Goal: Find contact information: Find contact information

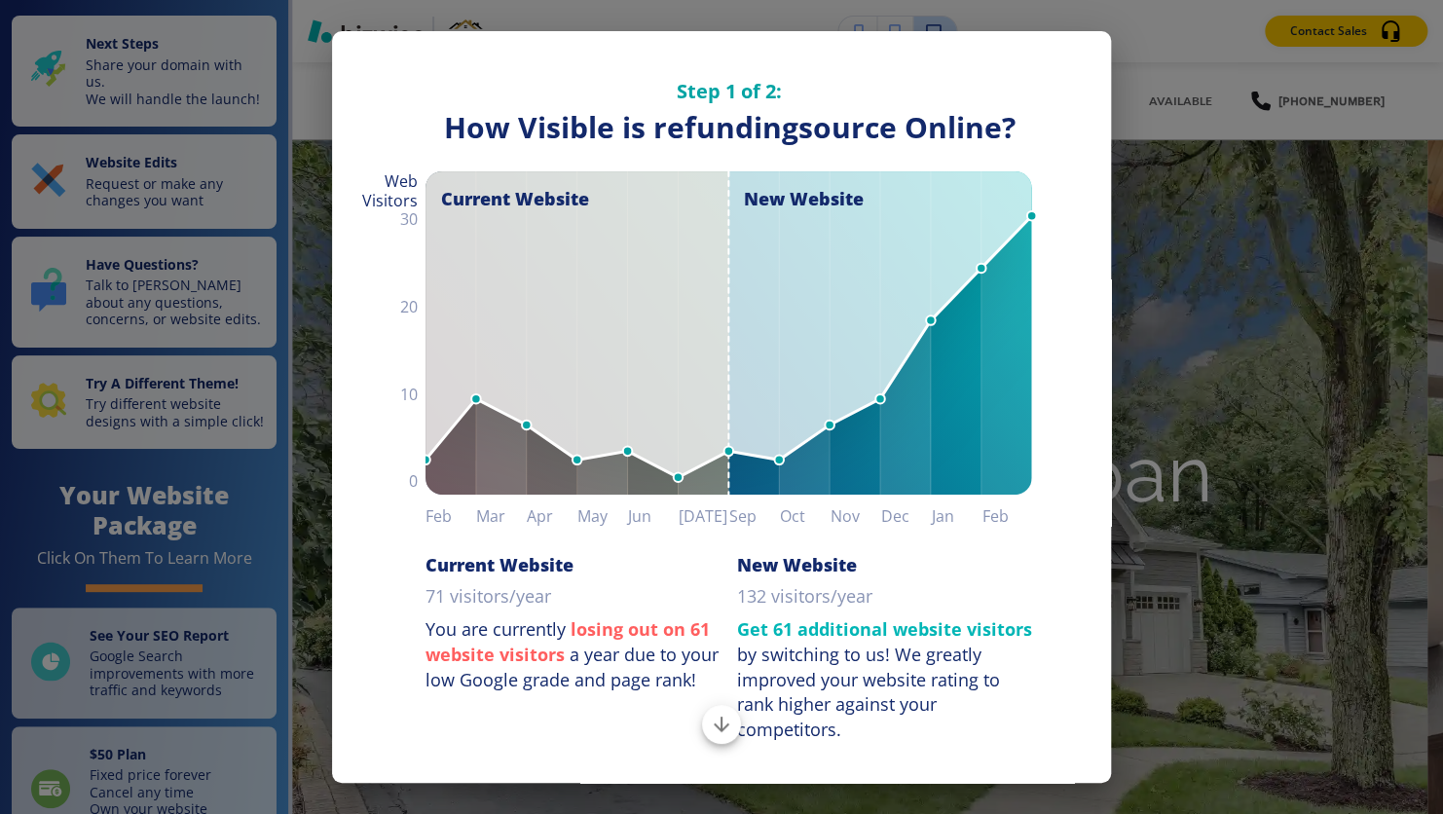
click at [1159, 125] on div "Step 1 of 2: How Visible are You Online? How Visible is refundingsource Online?…" at bounding box center [721, 407] width 1443 height 814
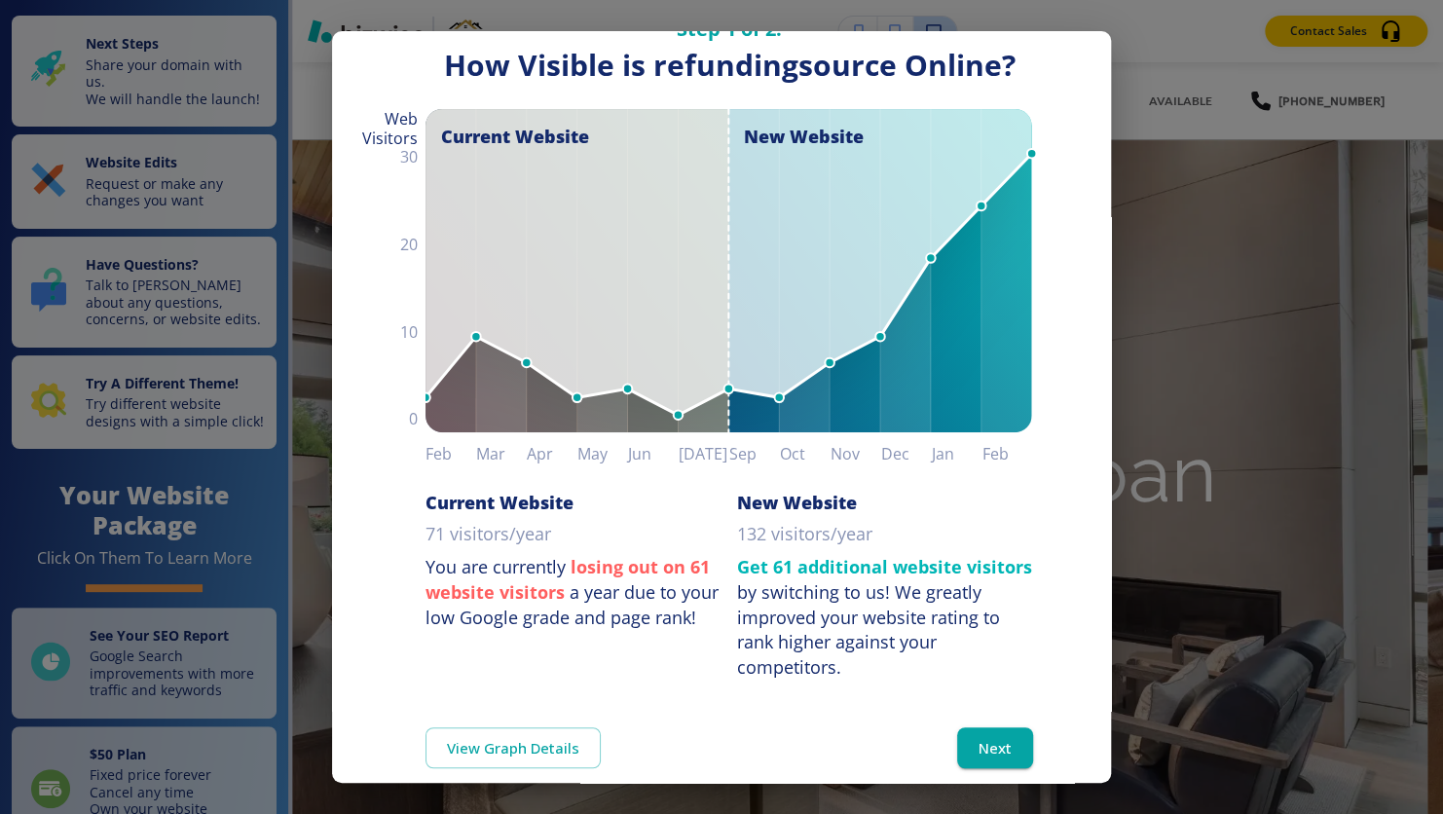
scroll to position [86, 0]
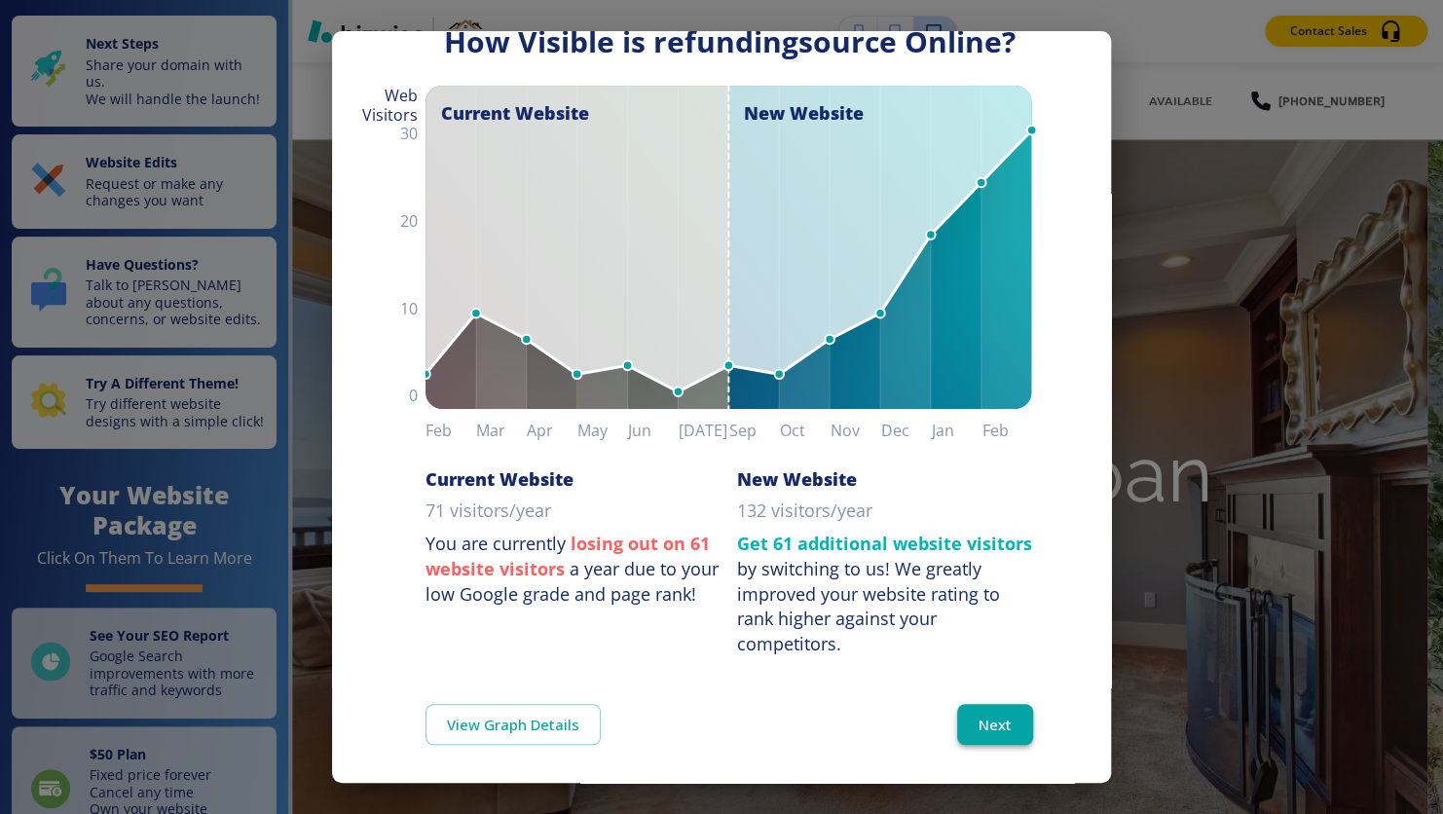
click at [980, 729] on button "Next" at bounding box center [995, 724] width 76 height 41
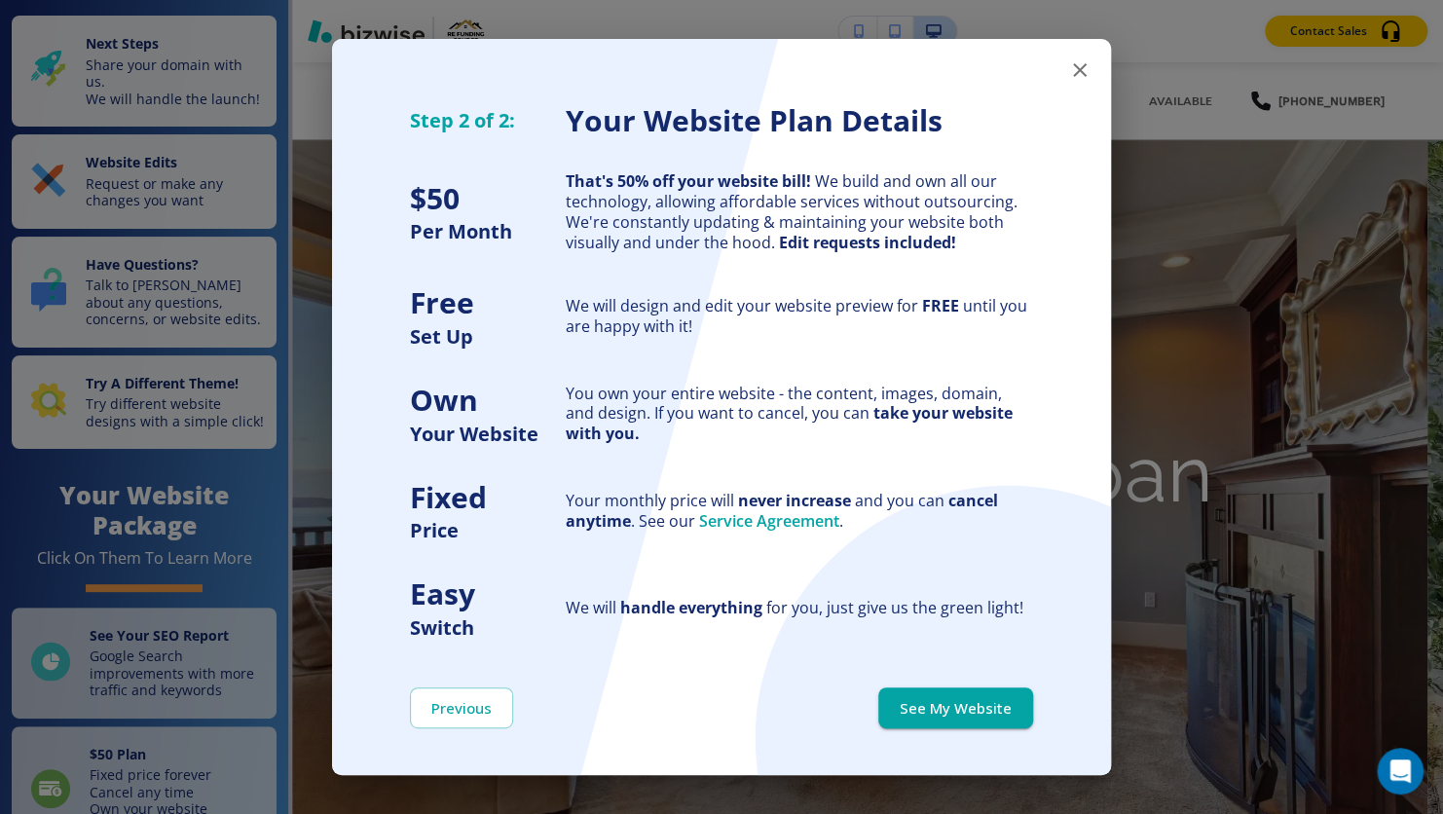
scroll to position [0, 0]
click at [1079, 71] on icon "button" at bounding box center [1080, 70] width 14 height 14
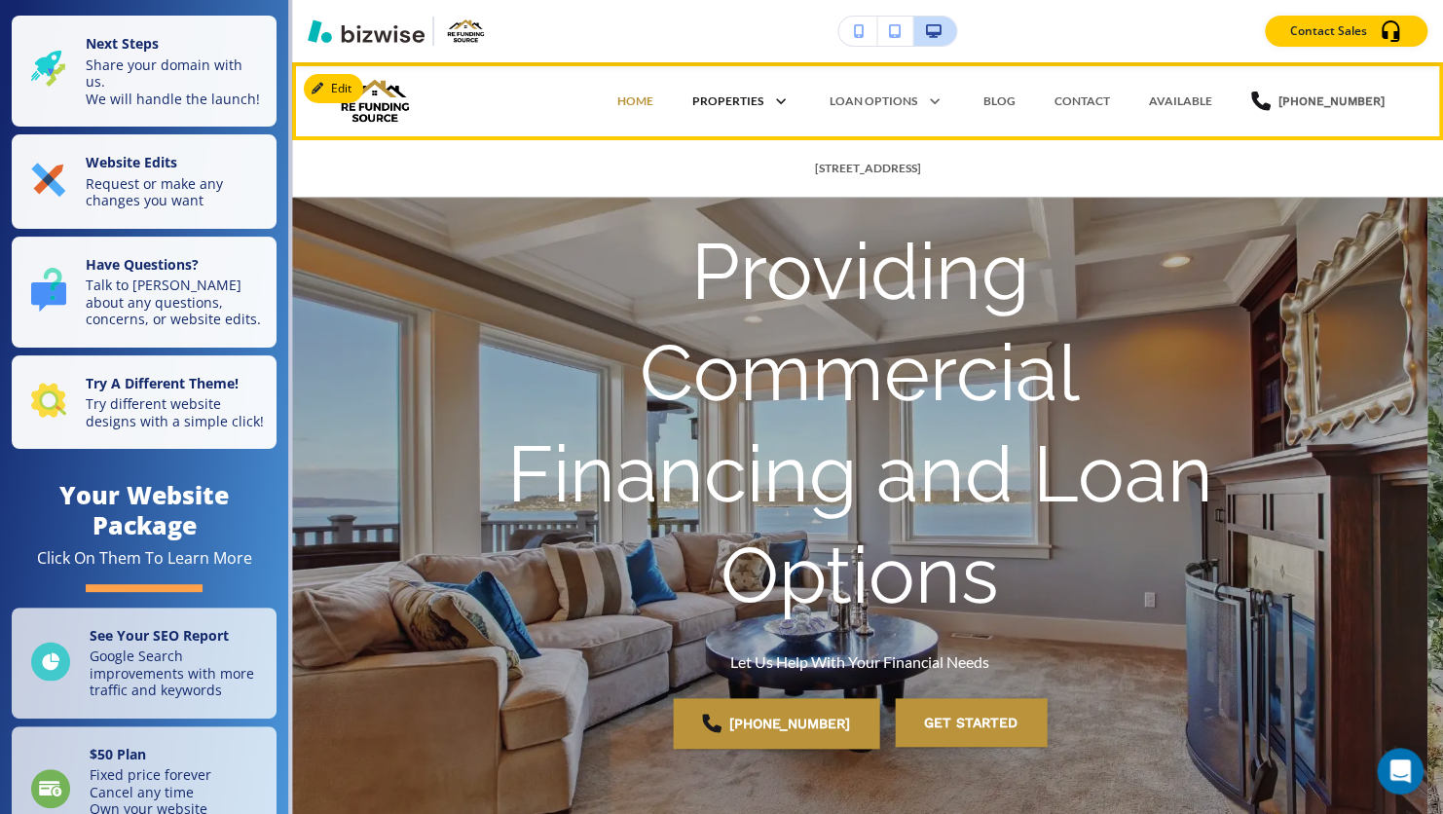
click at [791, 101] on icon at bounding box center [777, 101] width 27 height 27
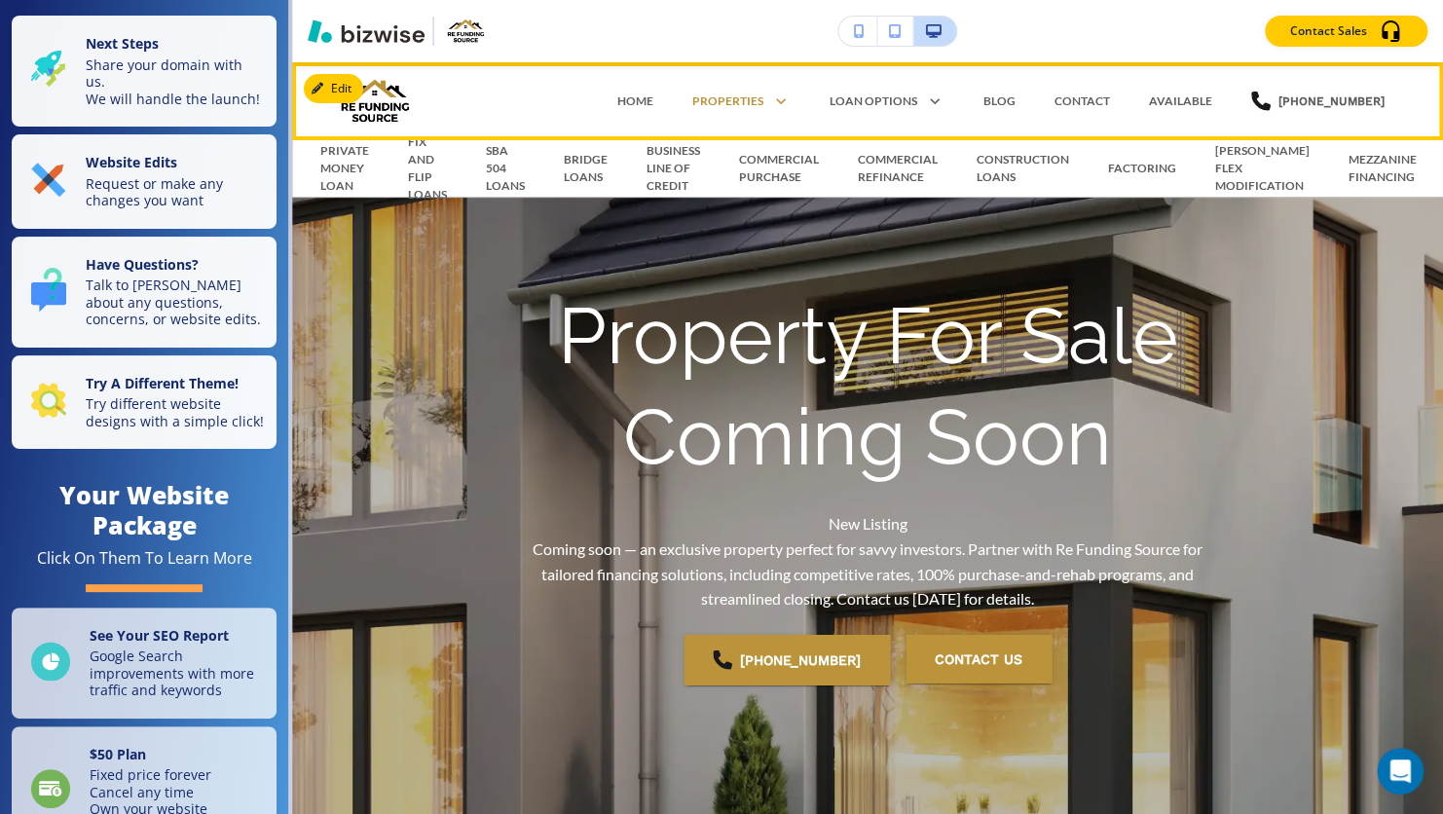
drag, startPoint x: 950, startPoint y: 105, endPoint x: 901, endPoint y: 226, distance: 130.2
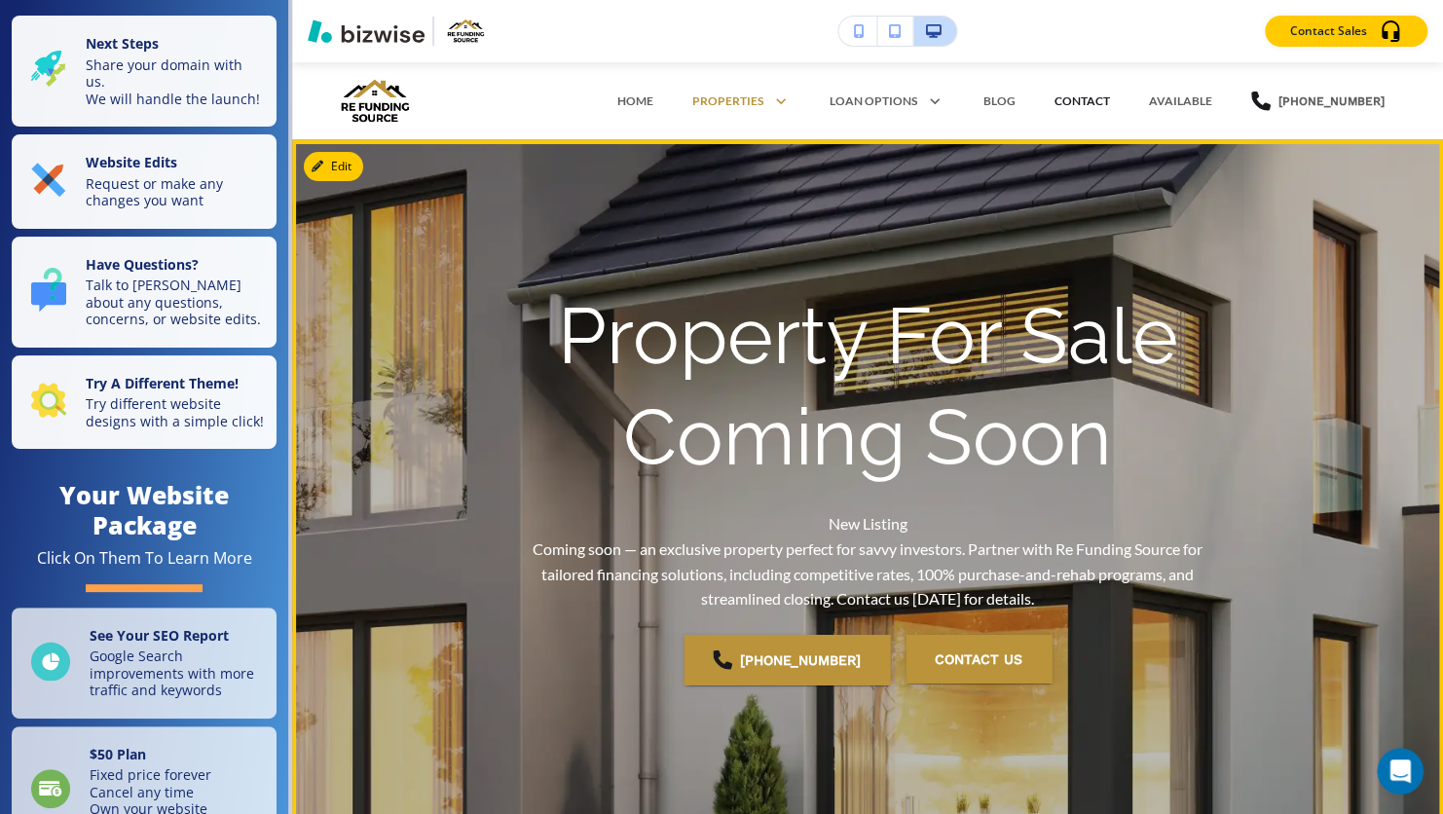
drag, startPoint x: 901, startPoint y: 226, endPoint x: 1097, endPoint y: 97, distance: 234.2
click at [1097, 97] on p "CONTACT" at bounding box center [1083, 102] width 56 height 18
